Goal: Task Accomplishment & Management: Manage account settings

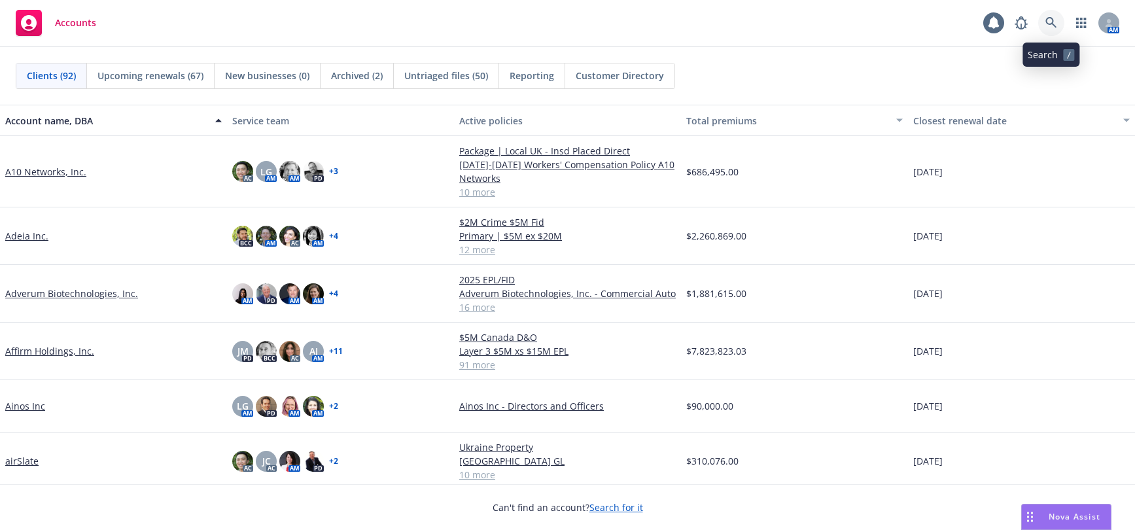
click at [1047, 24] on icon at bounding box center [1051, 23] width 12 height 12
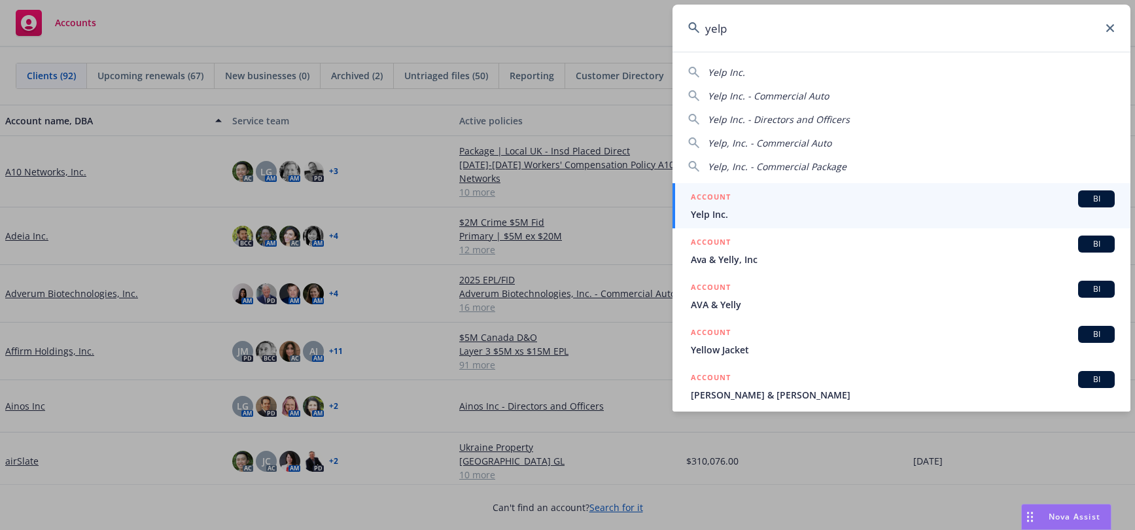
type input "yelp"
click at [721, 213] on span "Yelp Inc." at bounding box center [903, 214] width 424 height 14
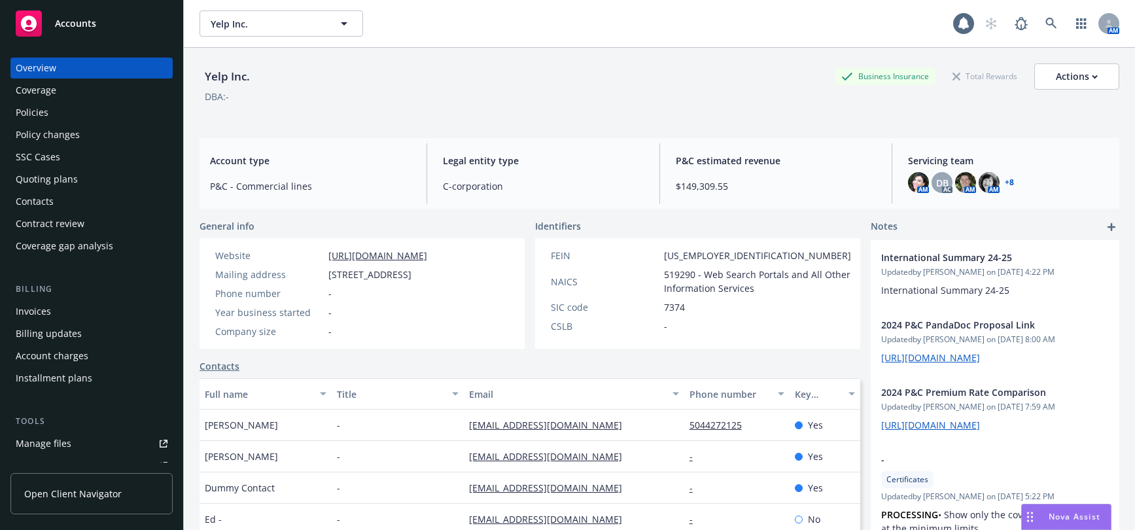
click at [53, 443] on div "Manage files" at bounding box center [44, 443] width 56 height 21
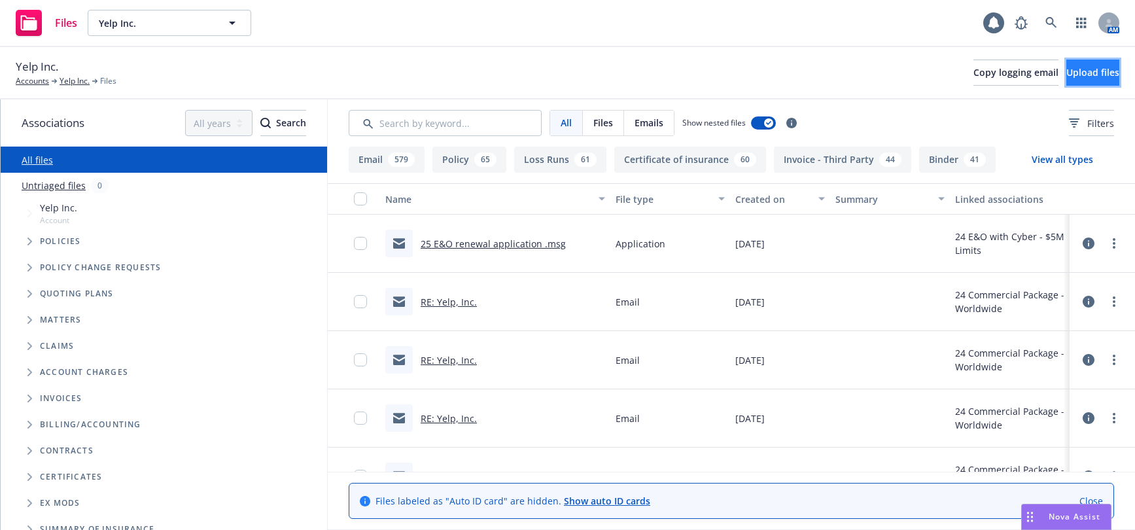
click at [1078, 72] on span "Upload files" at bounding box center [1092, 72] width 53 height 12
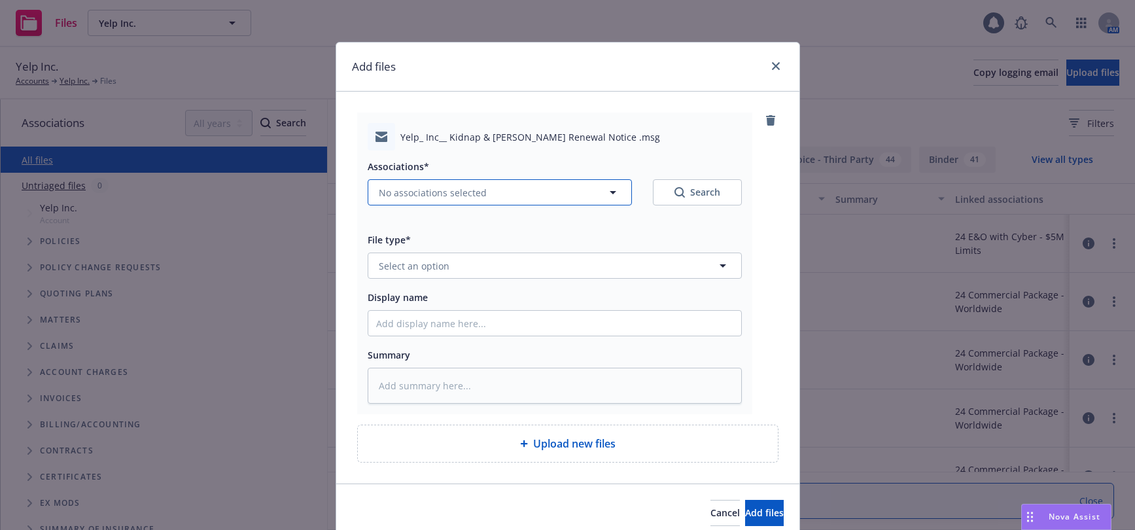
click at [417, 192] on span "No associations selected" at bounding box center [433, 193] width 108 height 14
type textarea "x"
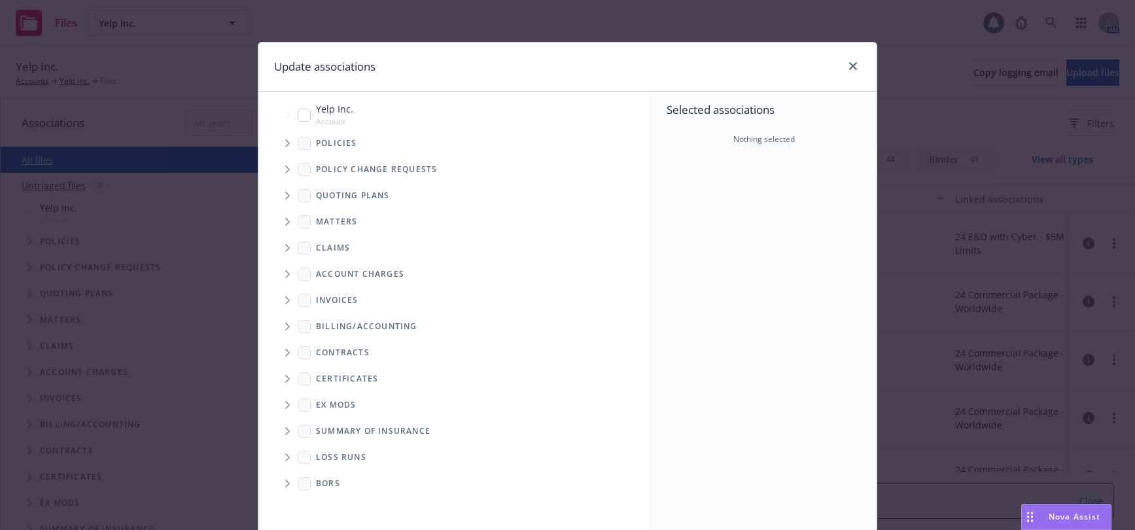
click at [285, 143] on icon "Tree Example" at bounding box center [287, 143] width 5 height 8
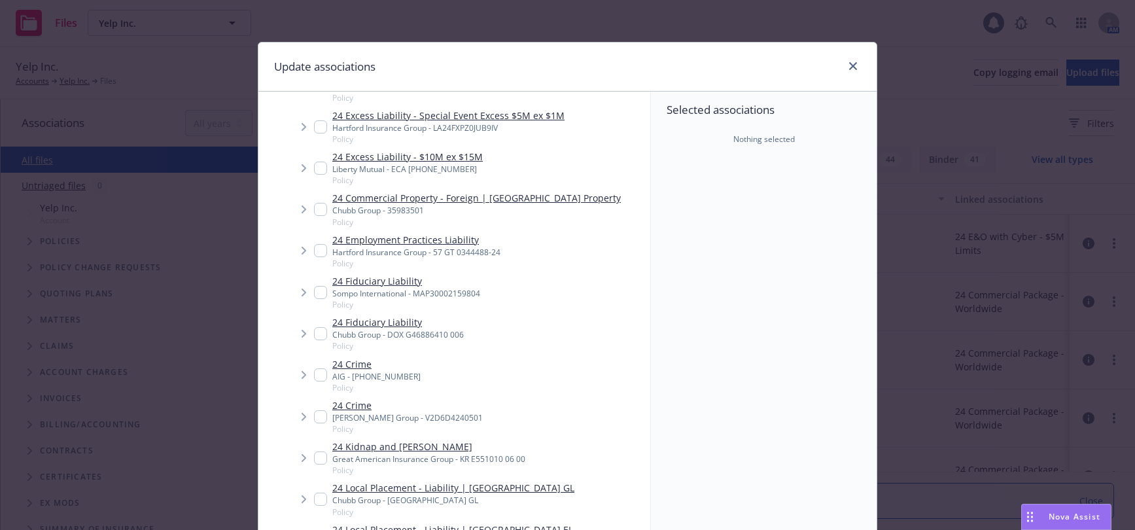
scroll to position [981, 0]
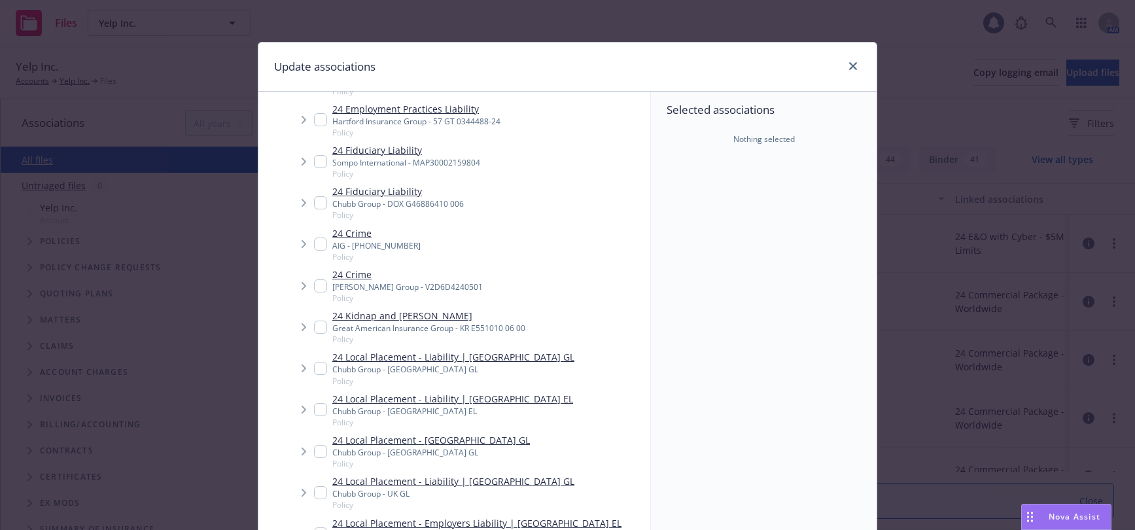
click at [317, 328] on input "Tree Example" at bounding box center [320, 326] width 13 height 13
checkbox input "true"
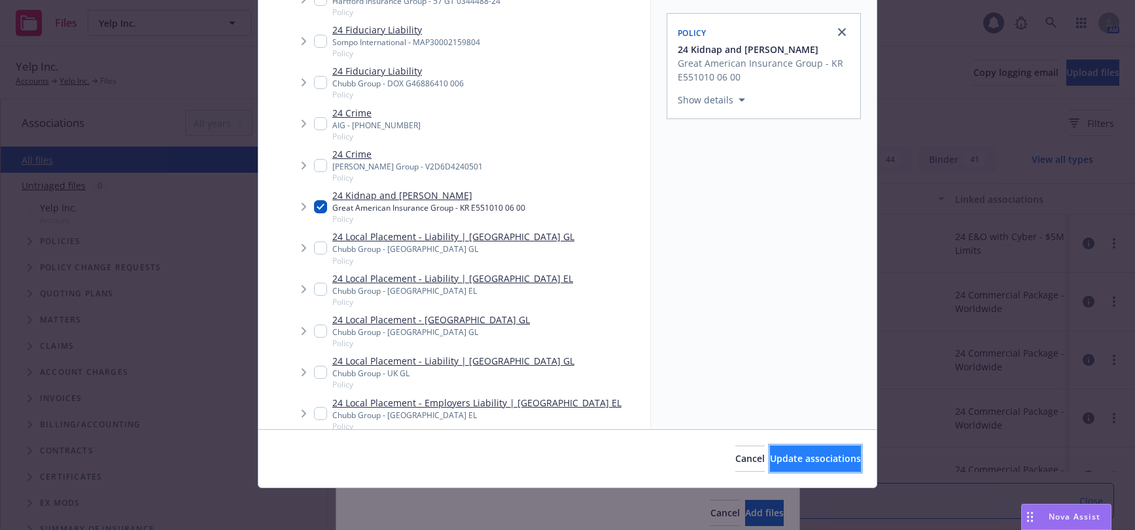
click at [770, 460] on span "Update associations" at bounding box center [815, 458] width 91 height 12
type textarea "x"
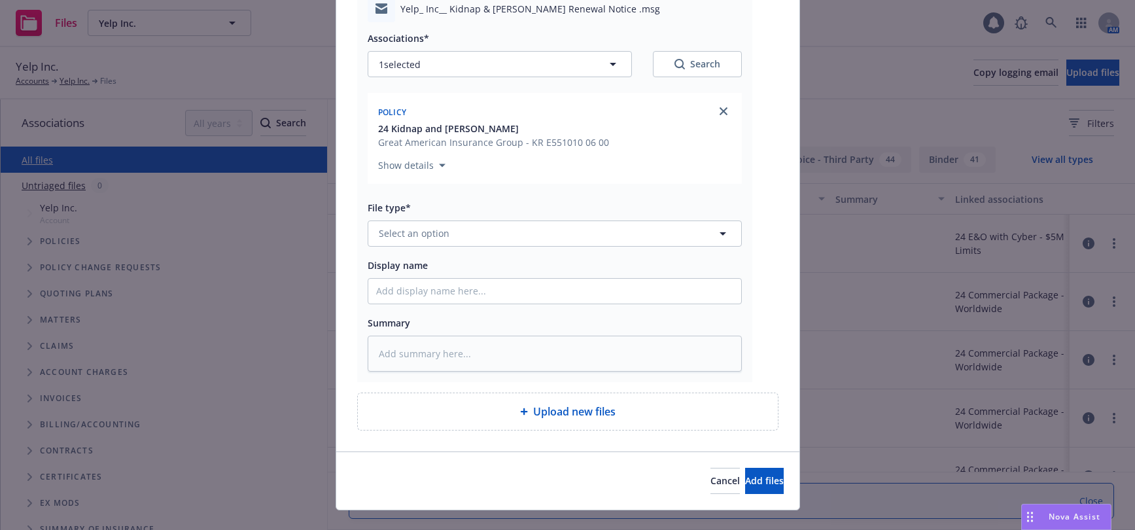
scroll to position [131, 0]
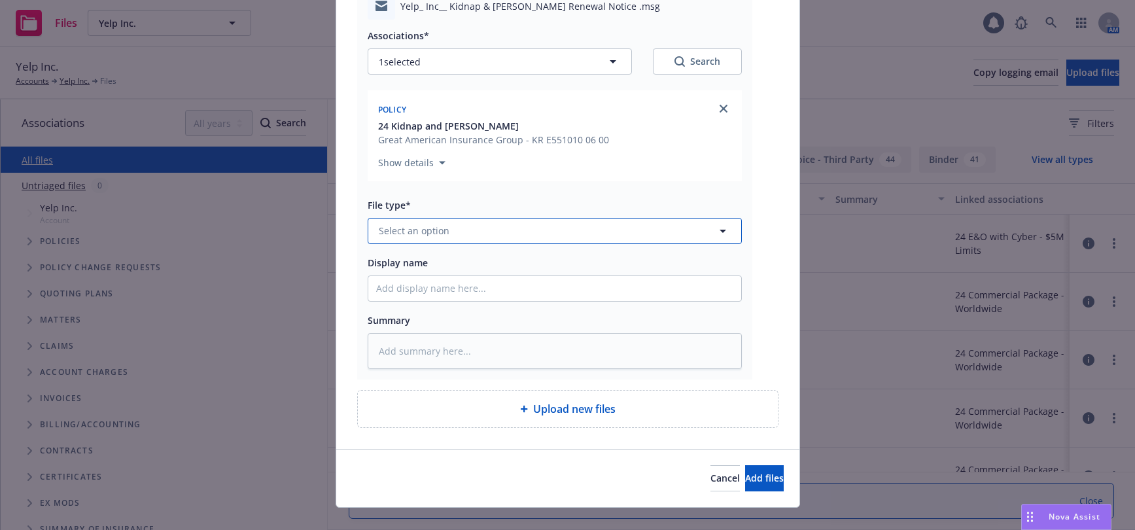
click at [433, 233] on span "Select an option" at bounding box center [414, 231] width 71 height 14
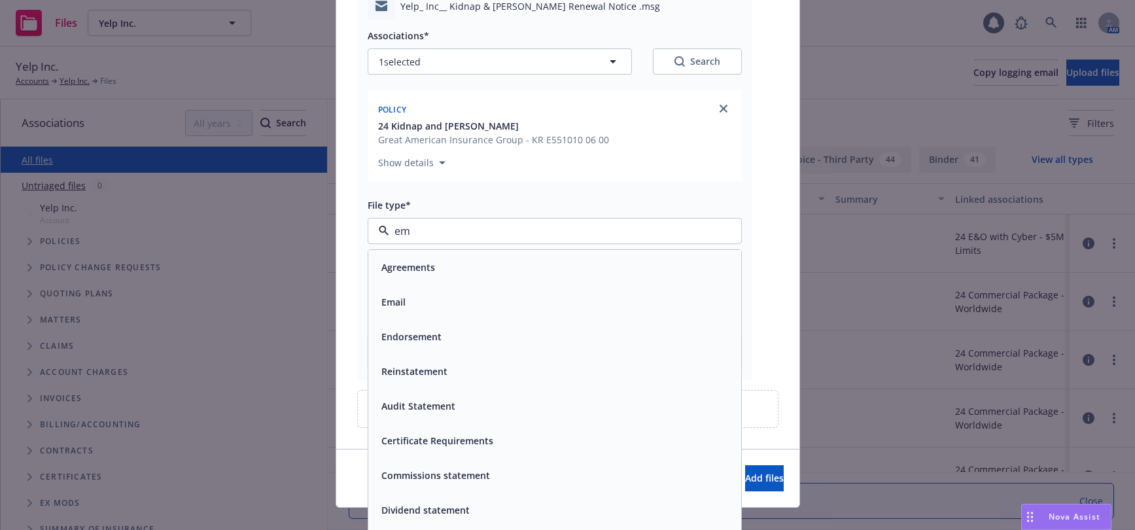
type input "ema"
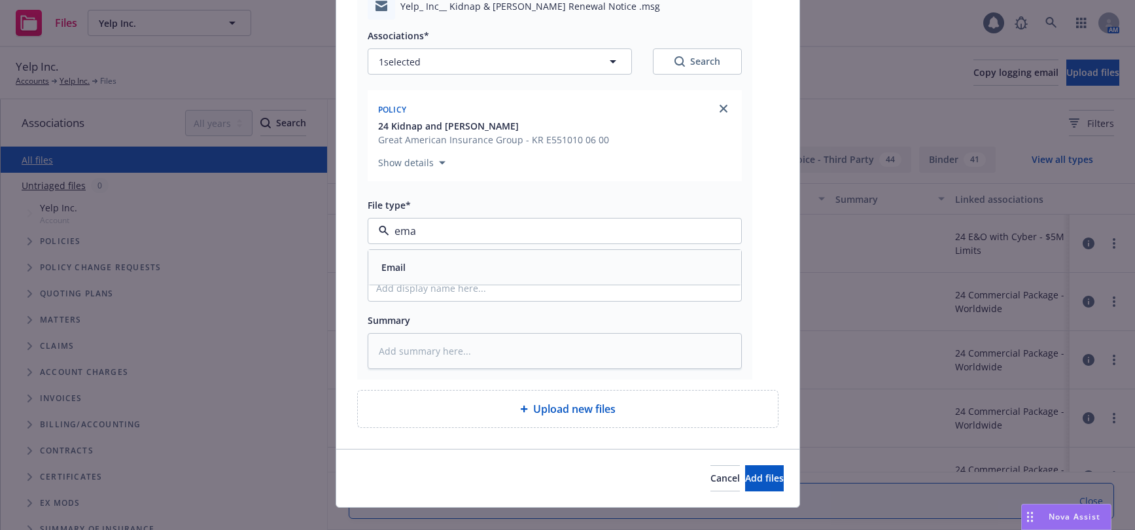
click at [396, 262] on span "Email" at bounding box center [393, 267] width 24 height 14
click at [427, 288] on input "Display name" at bounding box center [554, 288] width 373 height 25
type textarea "x"
type input "2"
type textarea "x"
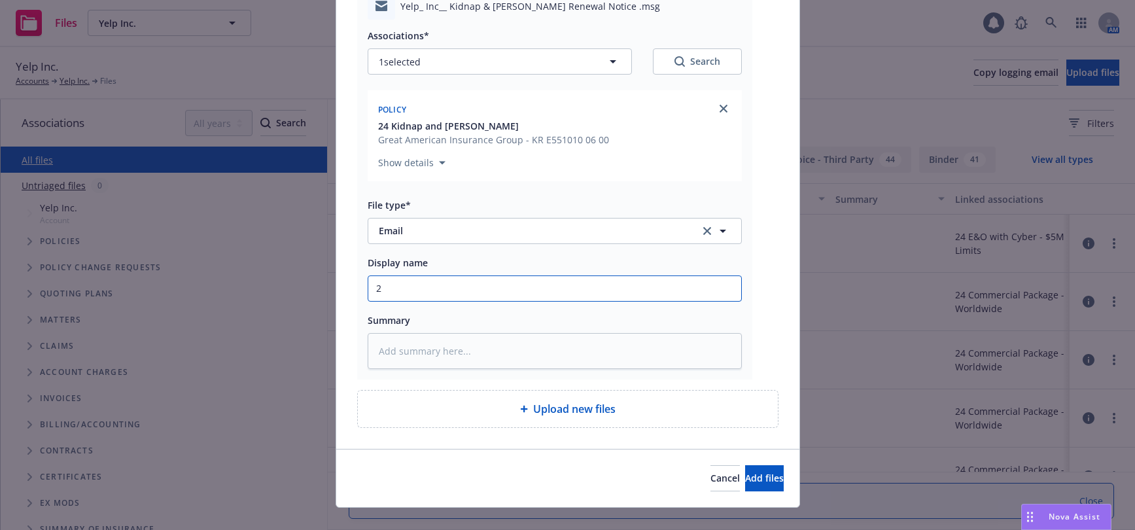
type input "20"
type textarea "x"
type input "202"
type textarea "x"
type input "2025"
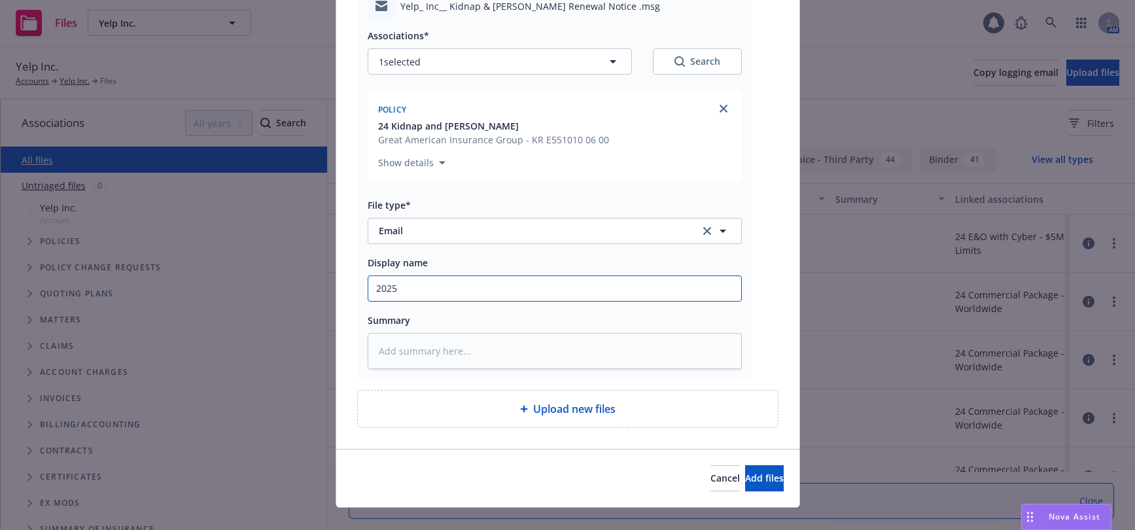
type textarea "x"
type input "2025"
type textarea "x"
type input "2025 K"
type textarea "x"
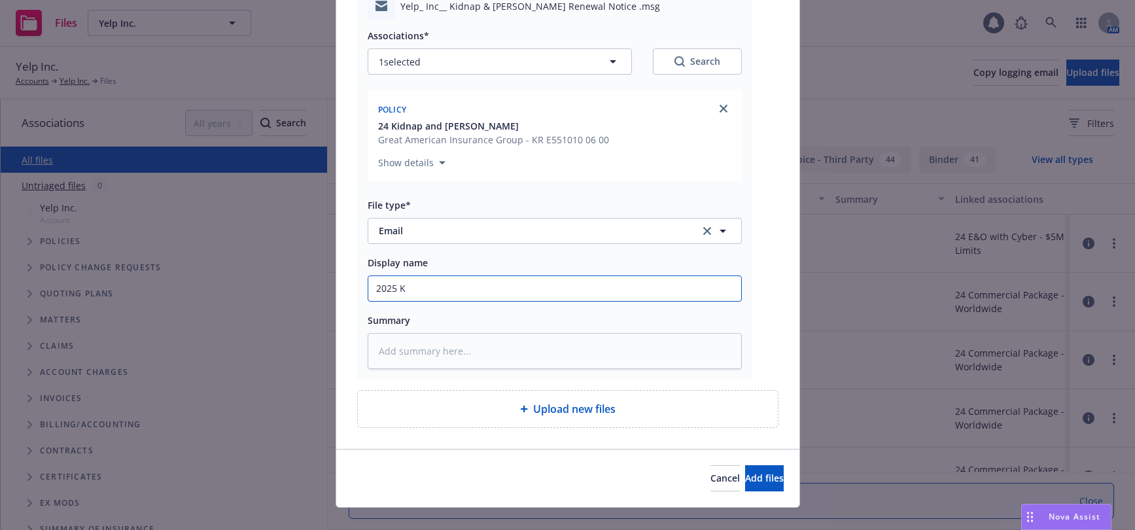
type input "2025 K&"
type textarea "x"
type input "2025 K&R"
type textarea "x"
type input "2025 K&R"
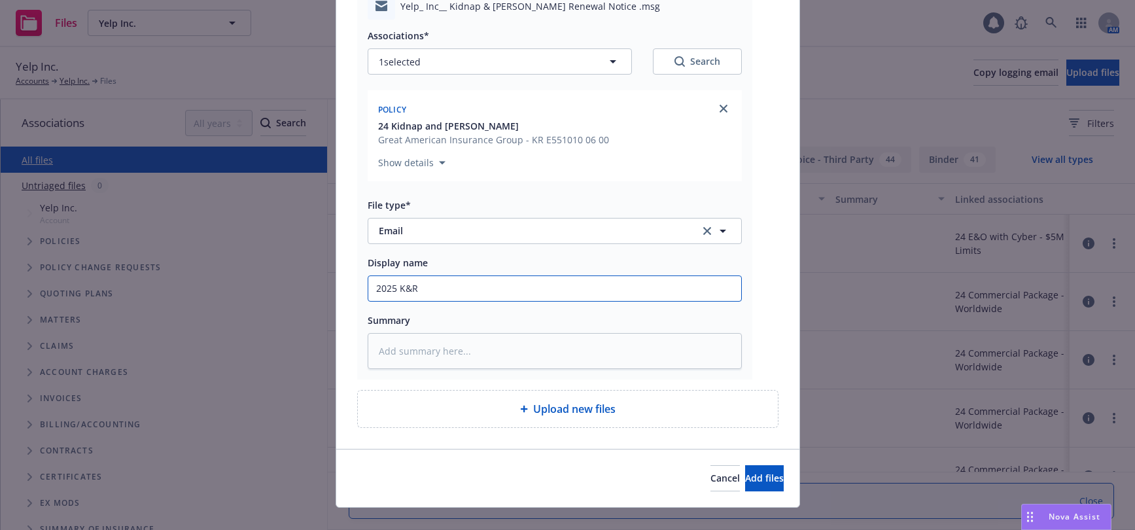
type textarea "x"
type input "2025 K&R R"
type textarea "x"
type input "2025 K&R Re"
type textarea "x"
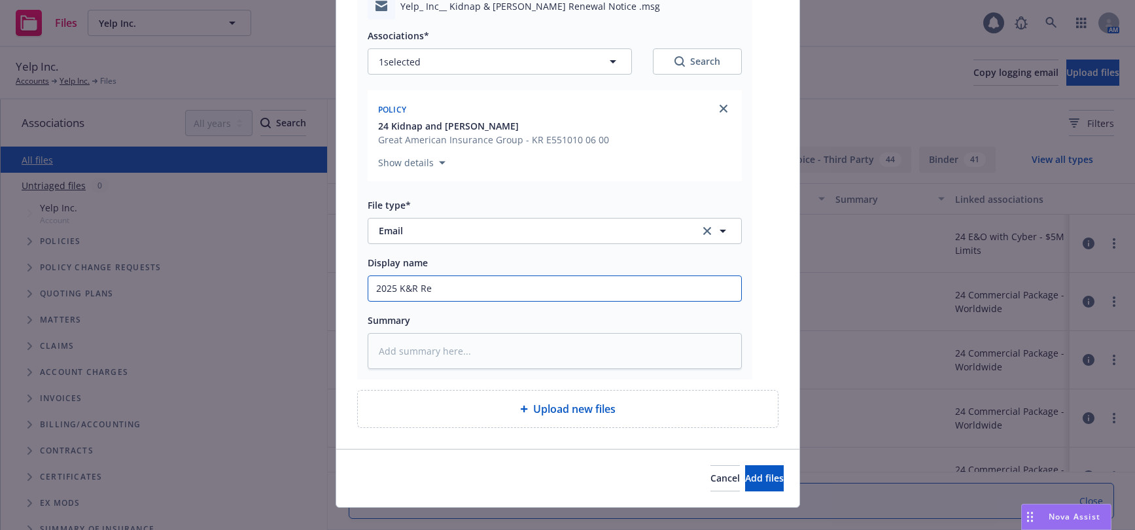
type input "2025 K&R Ren"
type textarea "x"
type input "2025 K&R [PERSON_NAME]"
type textarea "x"
type input "2025 K&R Renew"
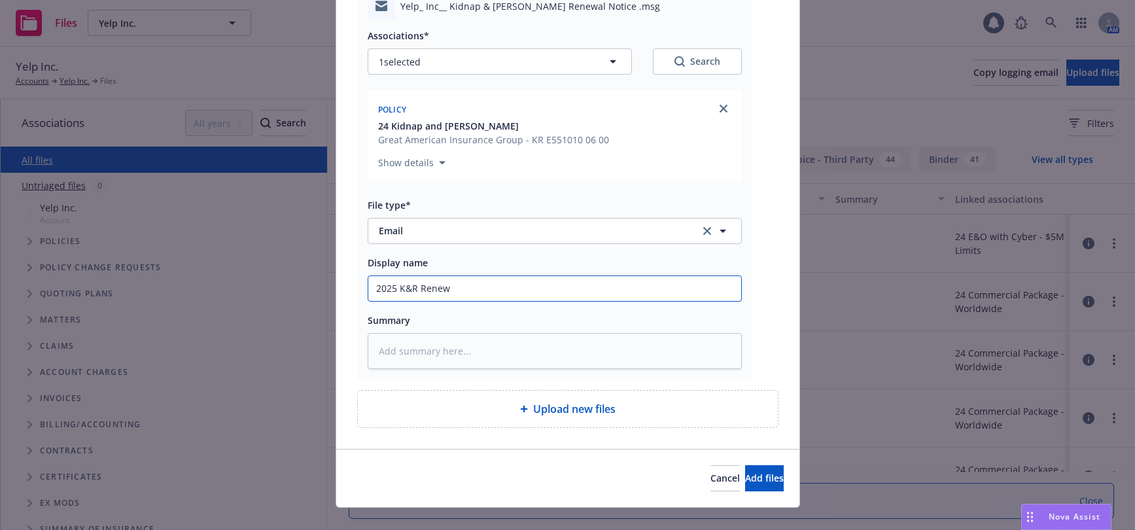
type textarea "x"
type input "2025 K&R Renewa"
type textarea "x"
type input "2025 K&R Renewal"
type textarea "x"
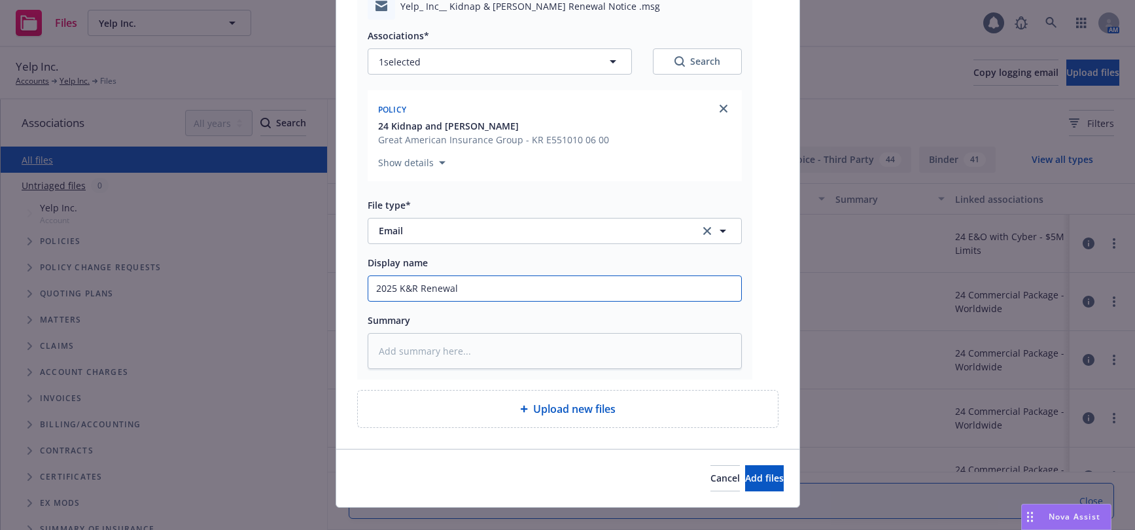
type input "2025 K&R Renewal"
type textarea "x"
type input "2025 K&R Renewal N"
type textarea "x"
type input "2025 K&R Renewal No"
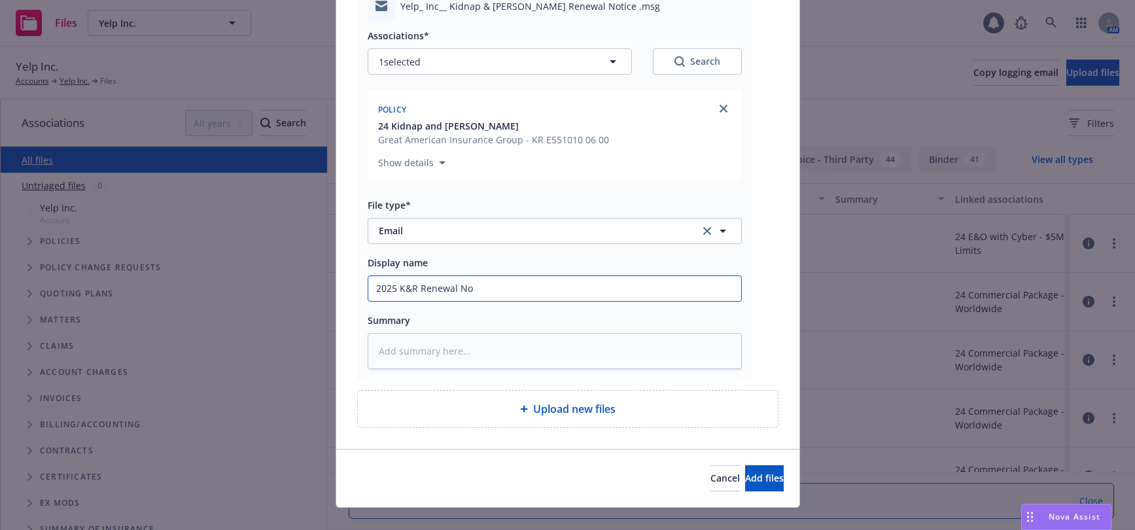
type textarea "x"
type input "2025 K&R Renewal Not"
type textarea "x"
type input "2025 K&R Renewal Noti"
type textarea "x"
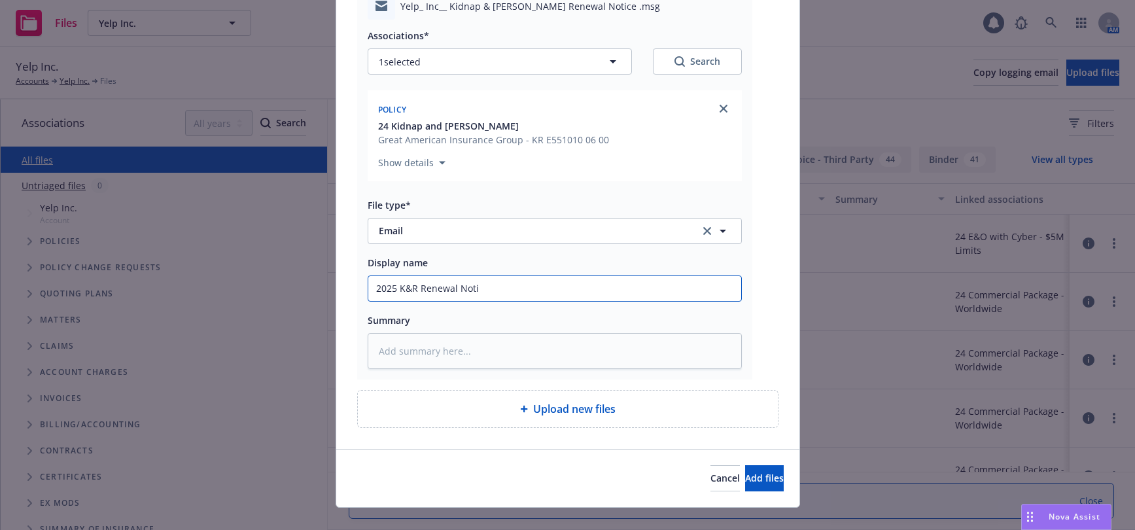
type input "2025 K&R Renewal Notic"
type textarea "x"
type input "2025 K&R Renewal Notice"
type textarea "x"
type input "2025 K&R Renewal Notice"
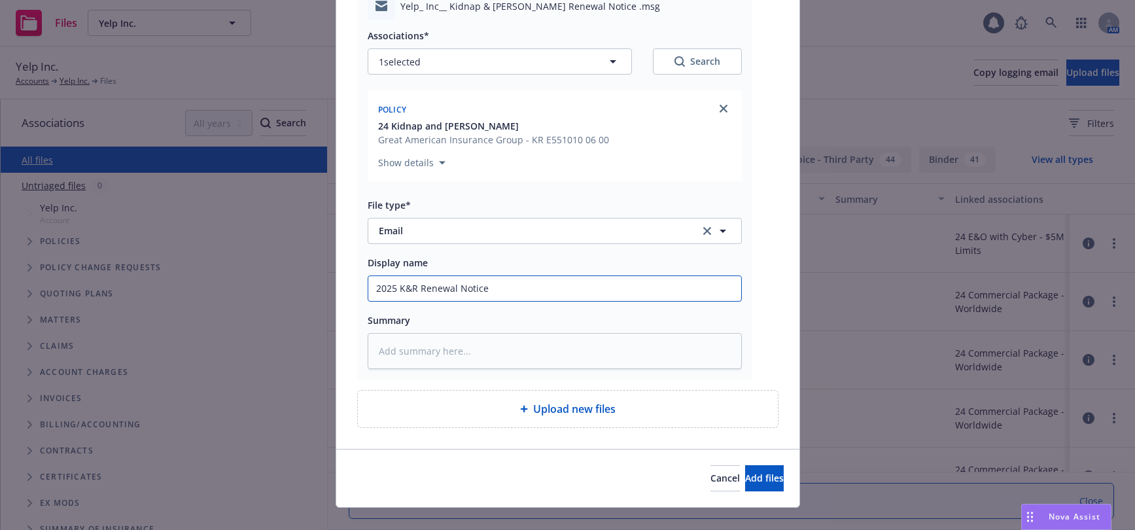
type textarea "x"
type input "2025 K&R Renewal Notice t"
type textarea "x"
type input "2025 K&R Renewal Notice to"
type textarea "x"
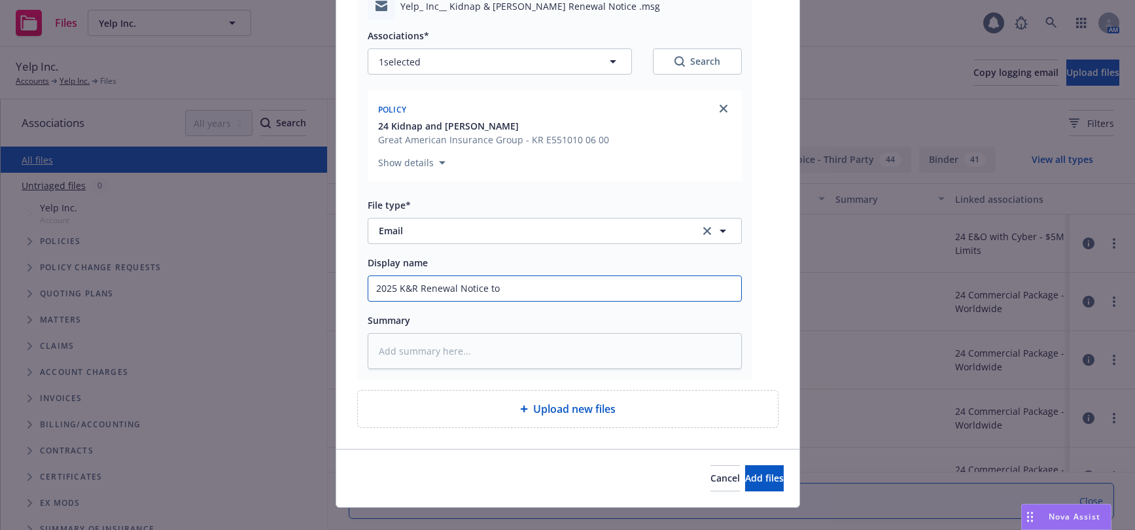
type input "2025 K&R Renewal Notice to"
type textarea "x"
type input "2025 K&R Renewal Notice to C"
type textarea "x"
type input "2025 K&R Renewal Notice to Cl"
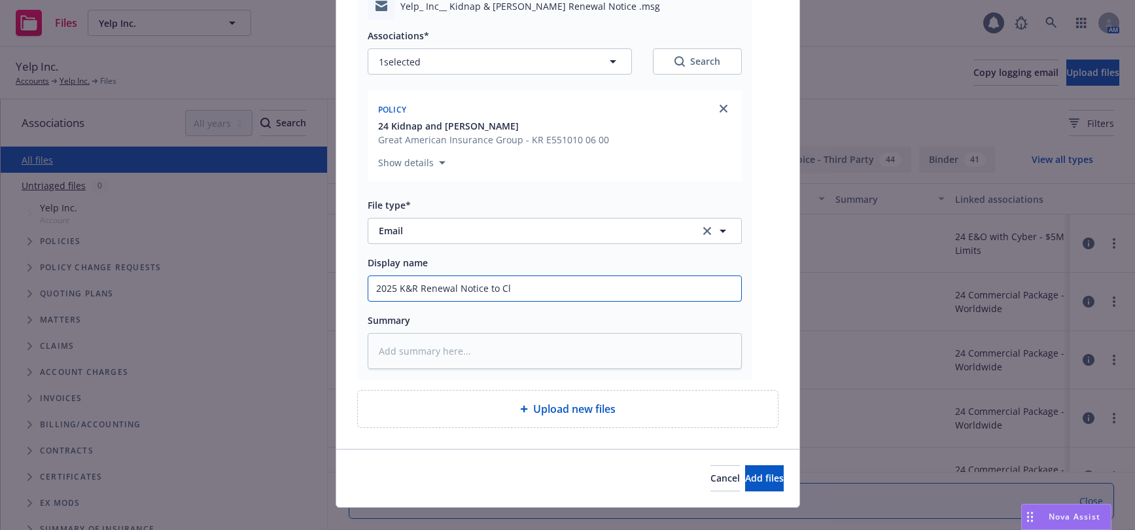
type textarea "x"
type input "2025 K&R Renewal Notice to Cli"
type textarea "x"
type input "2025 K&R Renewal Notice to Clie"
type textarea "x"
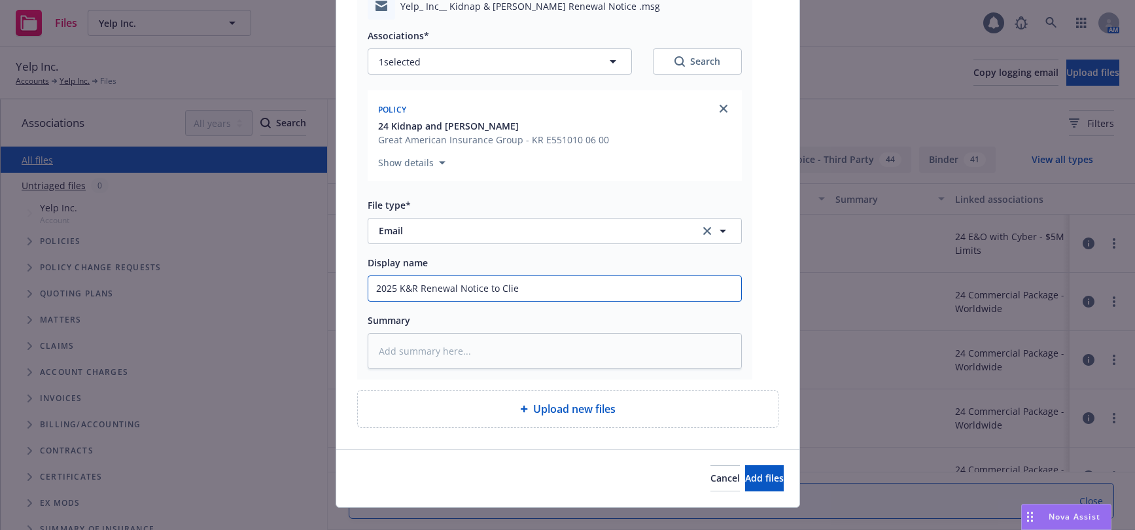
type input "2025 K&R Renewal Notice to Clien"
type textarea "x"
type input "2025 K&R Renewal Notice to Client"
click at [745, 477] on span "Add files" at bounding box center [764, 478] width 39 height 12
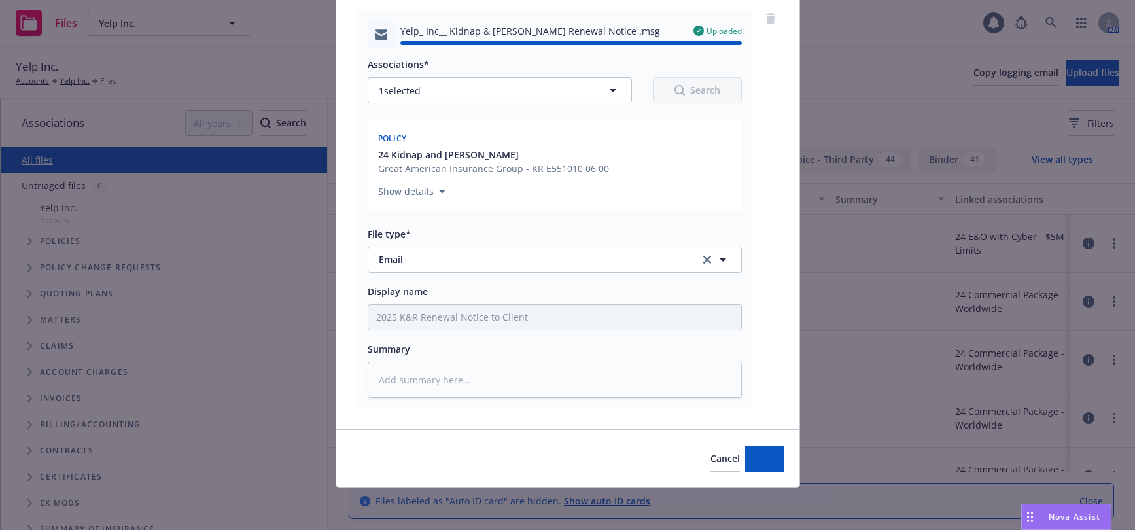
type textarea "x"
